Goal: Transaction & Acquisition: Purchase product/service

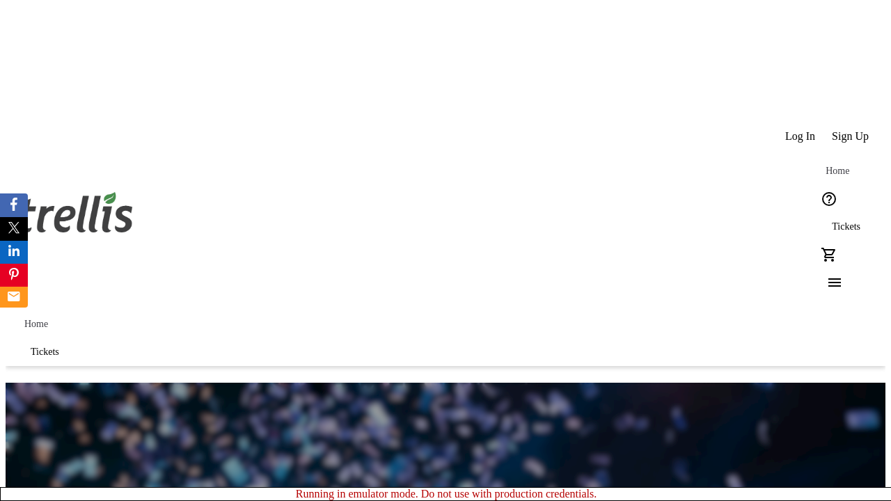
click at [851, 130] on span "Sign Up" at bounding box center [850, 136] width 37 height 13
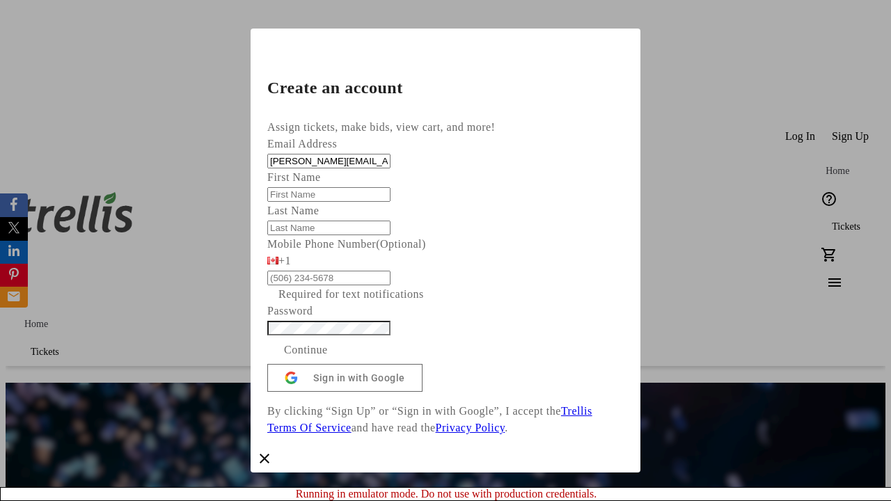
type input "[PERSON_NAME][EMAIL_ADDRESS][DOMAIN_NAME]"
type input "[PERSON_NAME]"
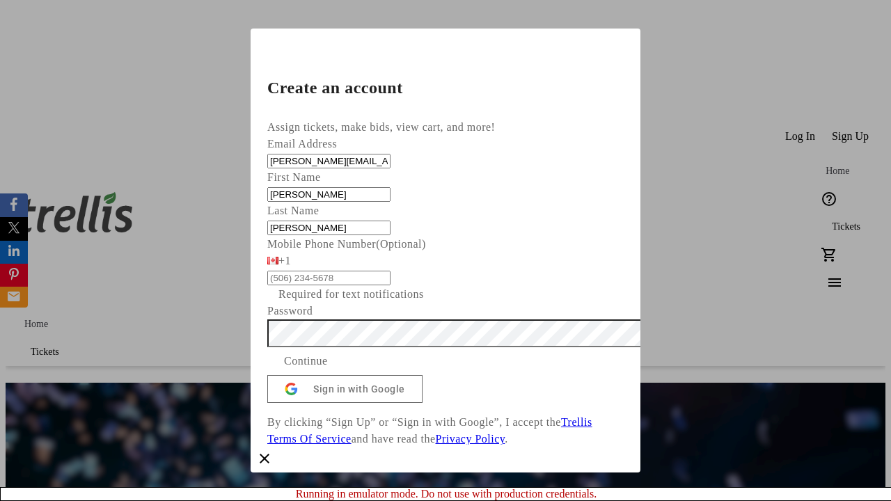
click at [328, 370] on span "Continue" at bounding box center [306, 361] width 44 height 17
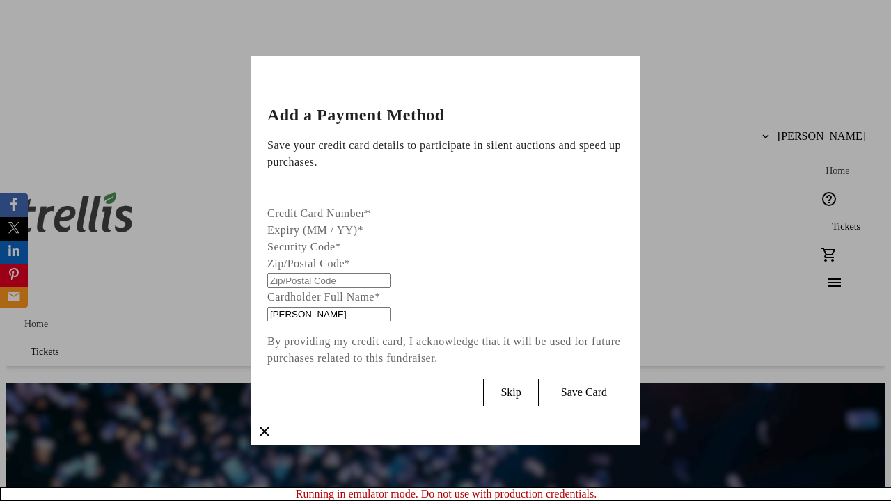
click at [521, 389] on span "Skip" at bounding box center [511, 392] width 20 height 13
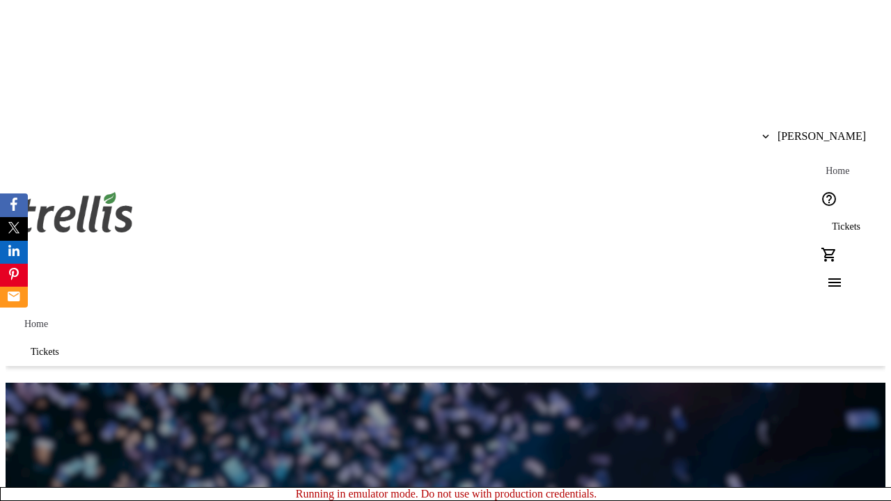
click at [832, 221] on span "Tickets" at bounding box center [846, 226] width 29 height 11
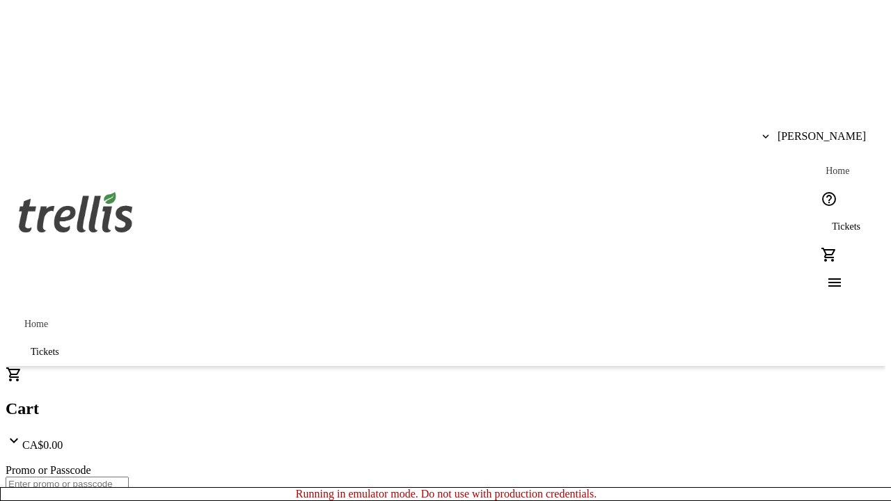
type input "1"
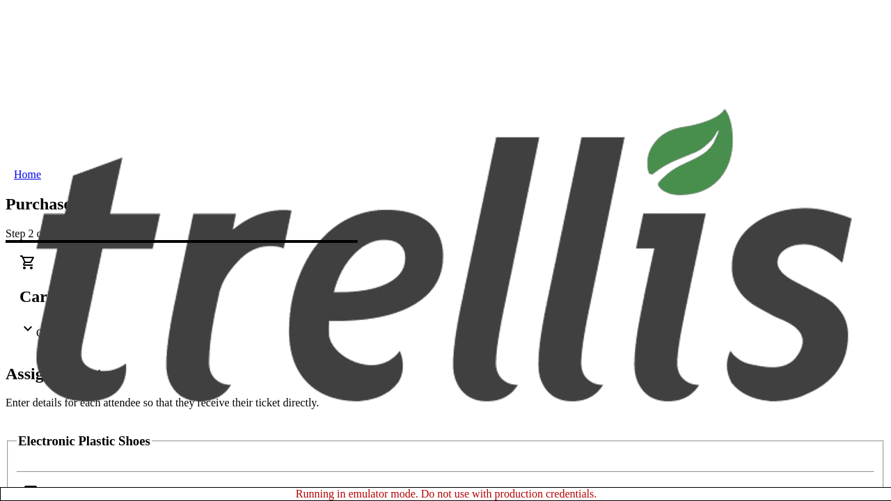
scroll to position [84, 0]
